Goal: Transaction & Acquisition: Purchase product/service

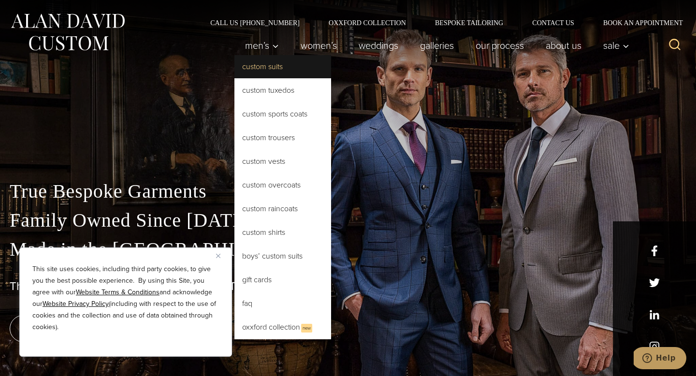
click at [264, 61] on link "Custom Suits" at bounding box center [282, 66] width 97 height 23
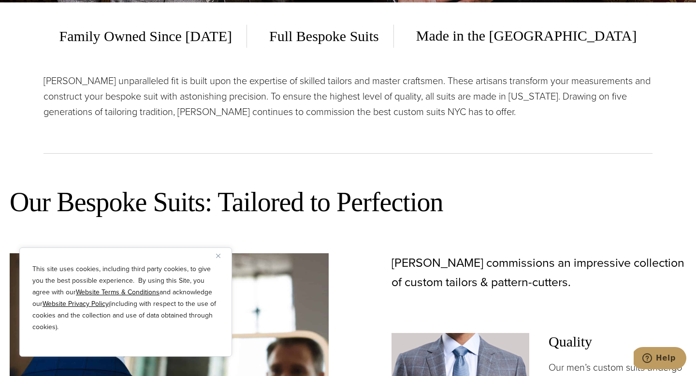
scroll to position [364, 0]
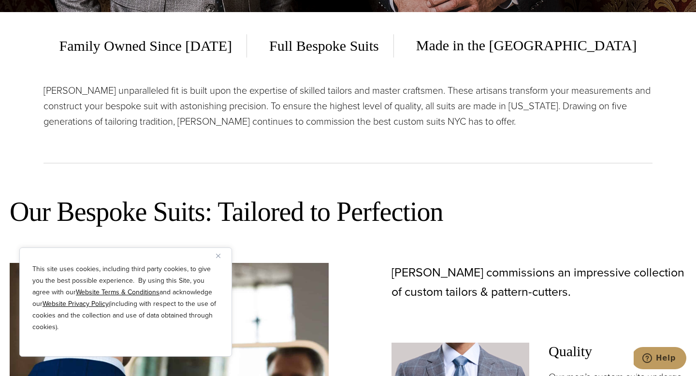
click at [219, 260] on button "Close" at bounding box center [222, 256] width 12 height 12
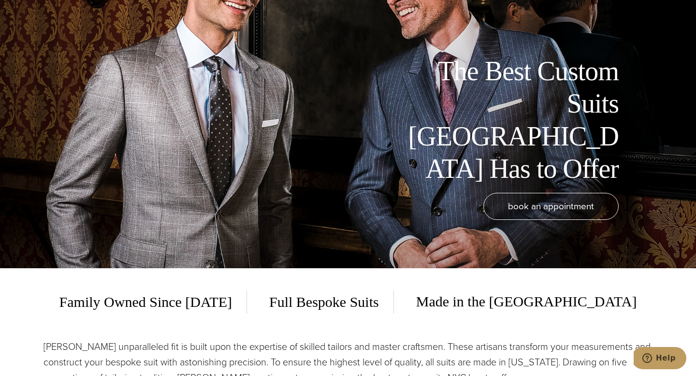
scroll to position [0, 0]
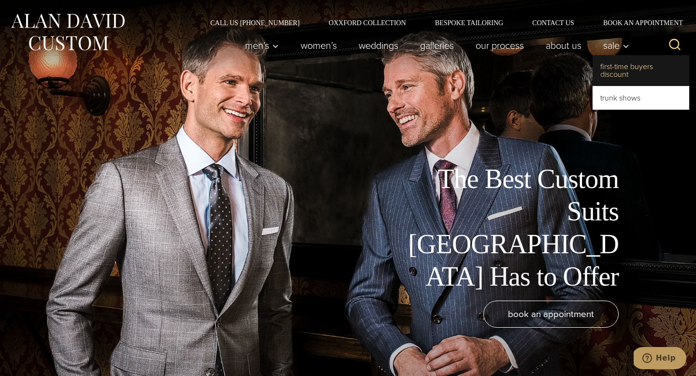
click at [613, 71] on link "First-Time Buyers Discount" at bounding box center [640, 70] width 97 height 31
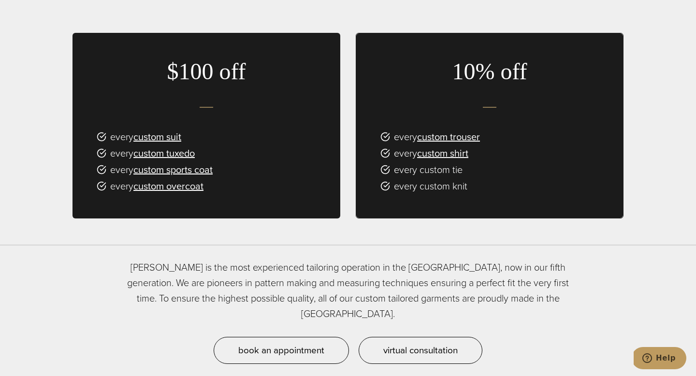
scroll to position [278, 0]
